Goal: Information Seeking & Learning: Learn about a topic

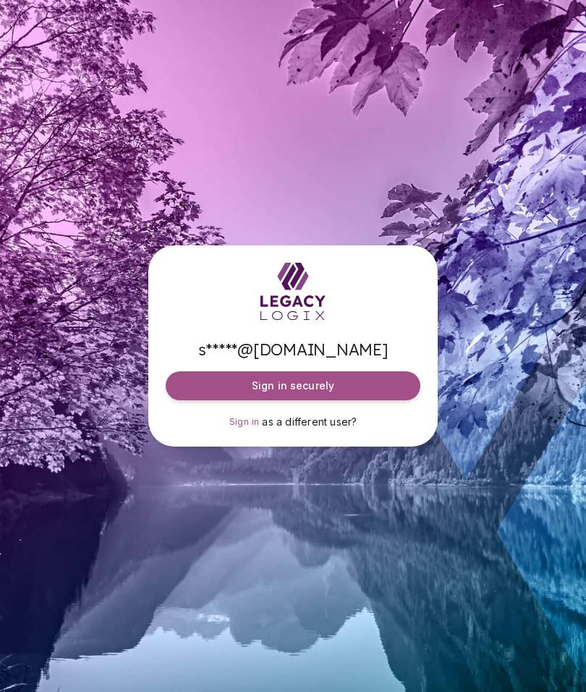
click at [301, 393] on span "Sign in securely" at bounding box center [293, 385] width 82 height 14
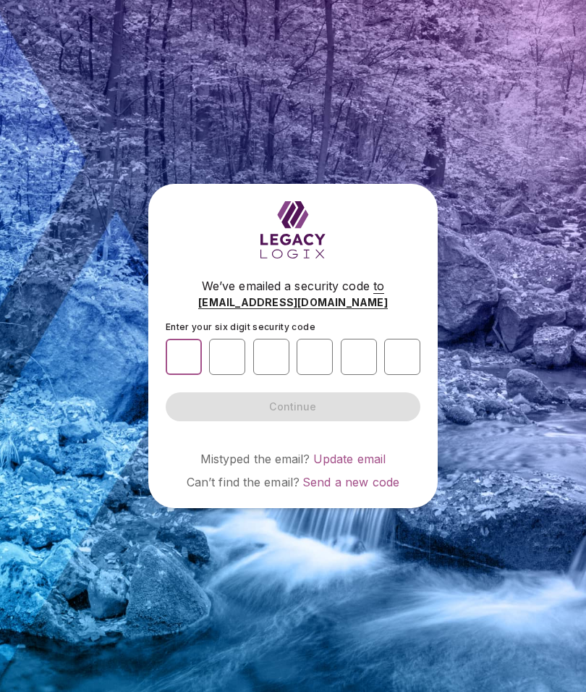
click at [179, 375] on input "number" at bounding box center [184, 357] width 36 height 36
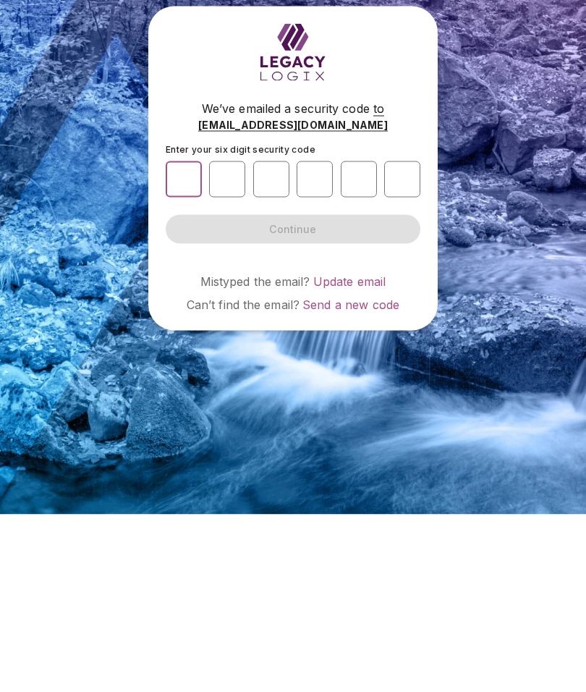
click at [185, 339] on input "number" at bounding box center [184, 357] width 36 height 36
paste input "*"
type input "*"
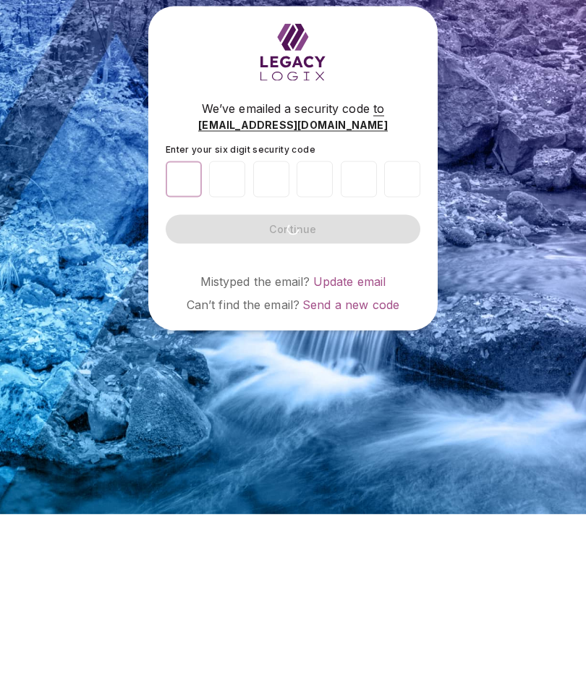
type input "*"
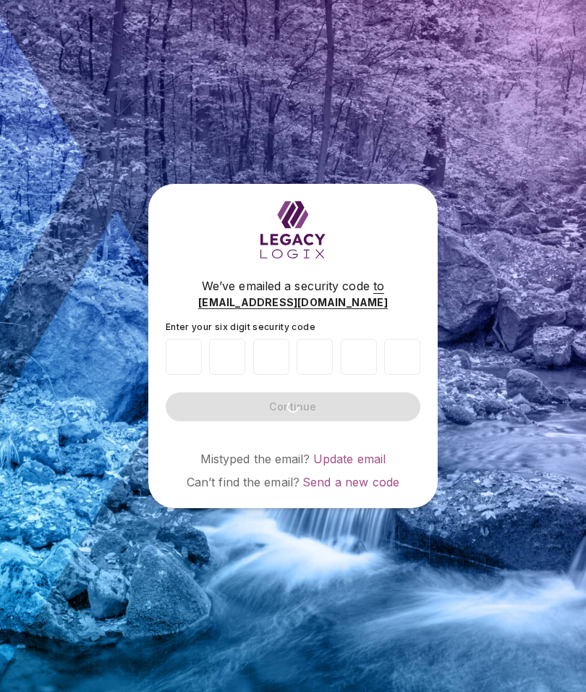
click at [334, 451] on span "Update email" at bounding box center [349, 458] width 73 height 14
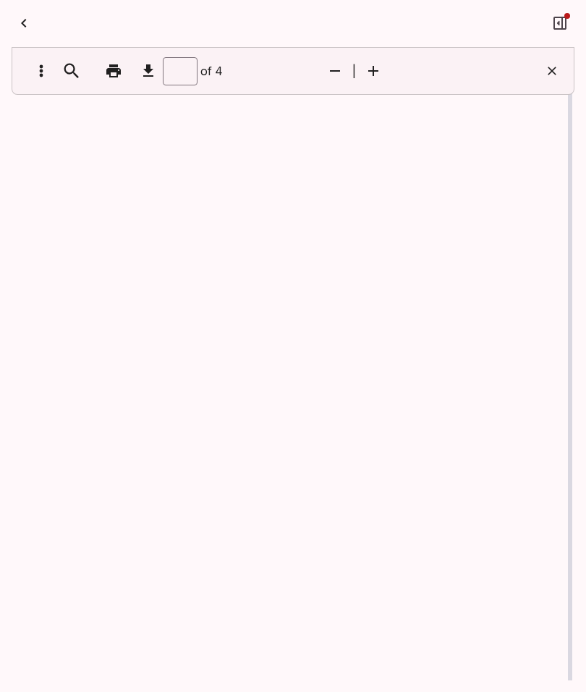
scroll to position [1, 0]
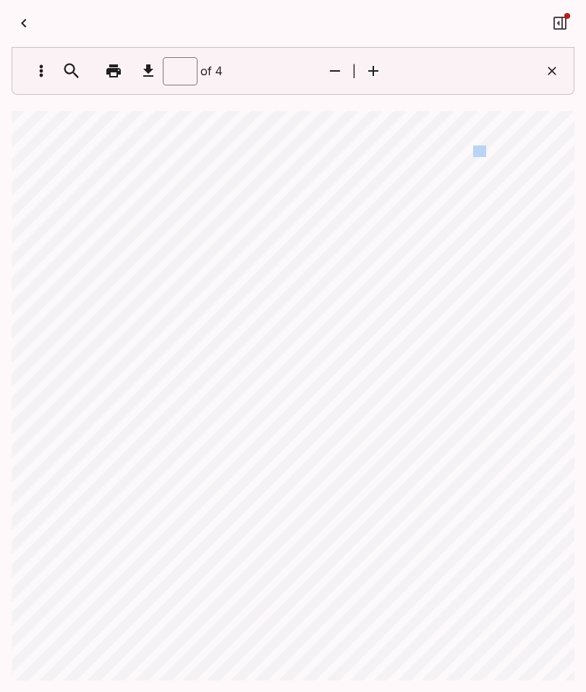
click at [242, 356] on div "Free Pr o ba t e Assessmen t Summary Prepared f o r: s t anl o uie@i c l o ud. …" at bounding box center [293, 477] width 563 height 733
click at [463, 481] on div "Free Pr o ba t e Assessmen t Summary Prepared f o r: s t anl o uie@i c l o ud. …" at bounding box center [293, 477] width 563 height 733
click at [373, 137] on span "The real [PERSON_NAME] pr o per t y is held j o in t ly wi t h righ t s o f sur…" at bounding box center [409, 128] width 232 height 35
click at [370, 134] on span "guardianship" at bounding box center [389, 130] width 41 height 8
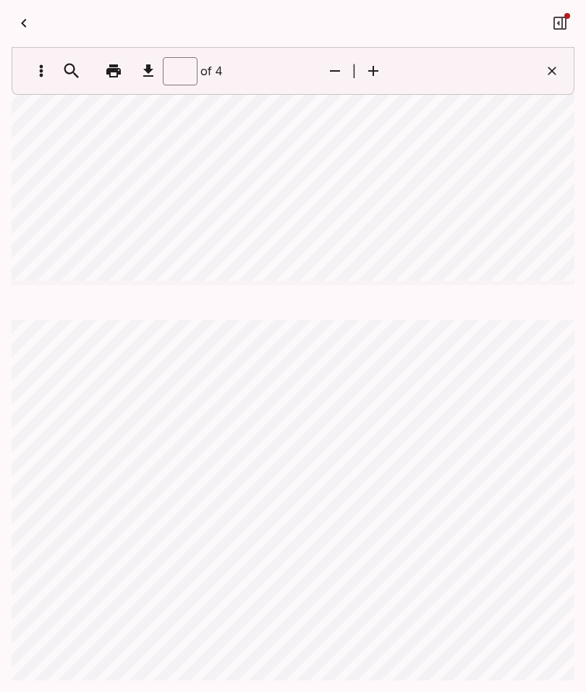
type input "*"
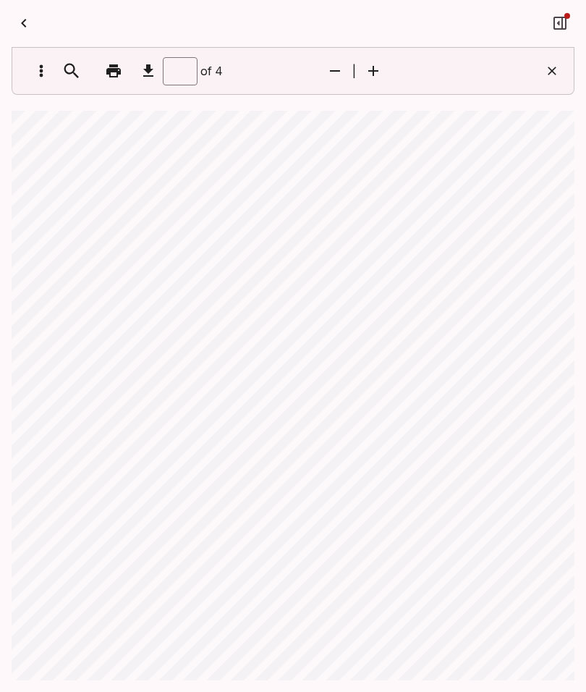
scroll to position [59, 0]
click at [99, 357] on div "Free Pr o ba t e Assessmen t Summary Prepared f o r: s t anl o uie@i c l o ud. …" at bounding box center [293, 477] width 563 height 733
click at [99, 351] on div "Free Pr o ba t e Assessmen t Summary Prepared f o r: s t anl o uie@i c l o ud. …" at bounding box center [293, 477] width 563 height 733
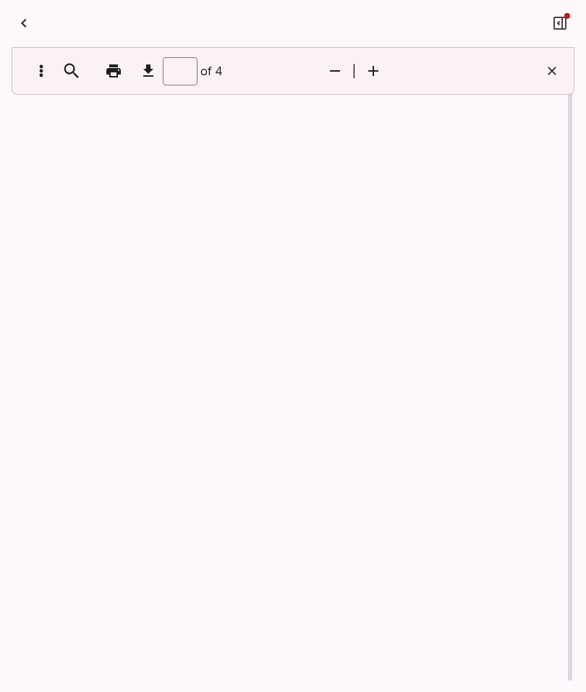
scroll to position [1, 0]
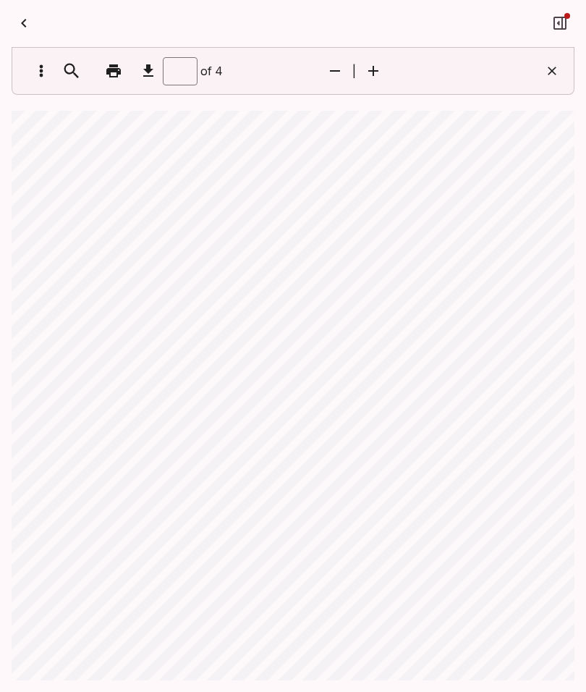
type input "*"
